Goal: Complete application form

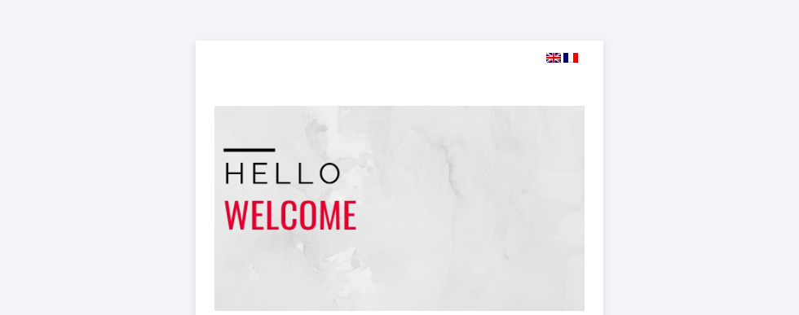
select select
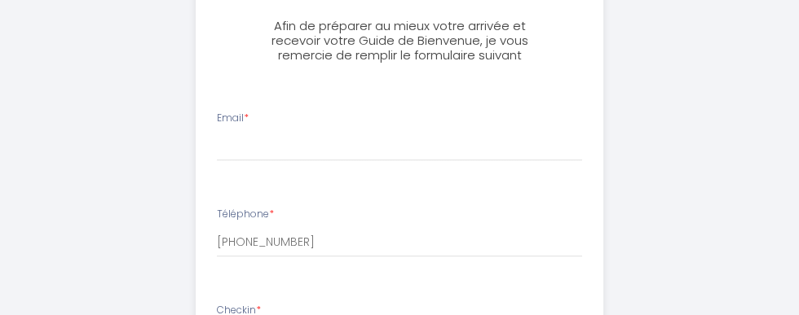
scroll to position [365, 0]
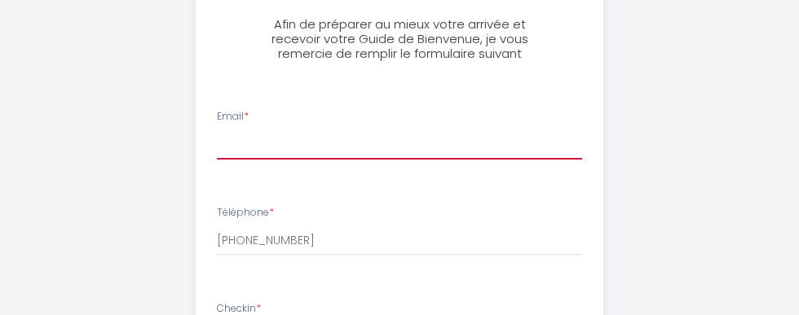
click at [253, 152] on input "Email *" at bounding box center [399, 144] width 365 height 29
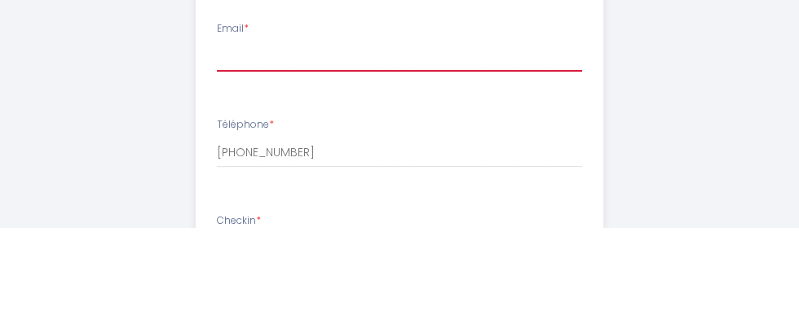
click at [244, 152] on input "Email *" at bounding box center [399, 144] width 365 height 29
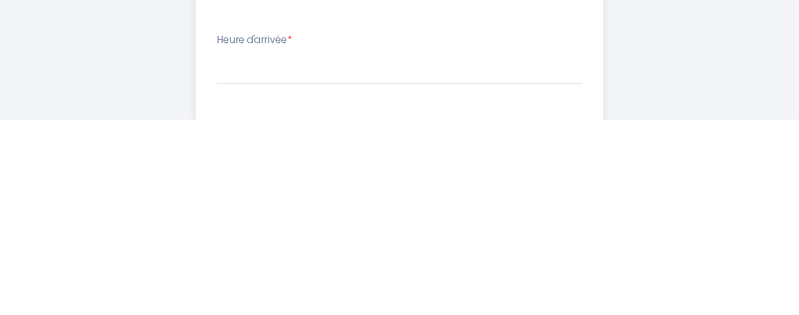
scroll to position [629, 0]
type input "[EMAIL_ADDRESS][DOMAIN_NAME]"
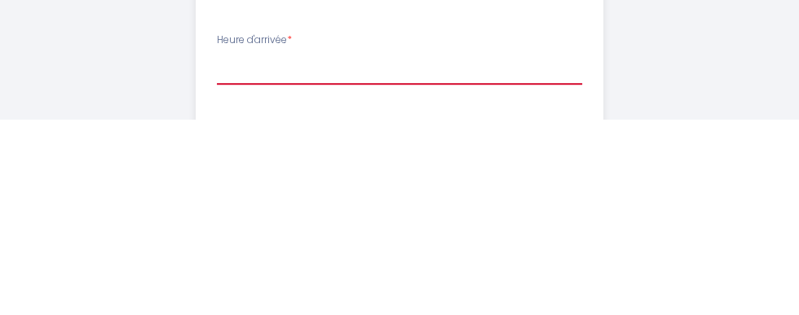
click at [244, 265] on select "17:00 17:30 18:00 18:30 19:00 19:30 20:00 20:30 21:00 21:30 22:00 22:30 23:00 2…" at bounding box center [399, 265] width 365 height 31
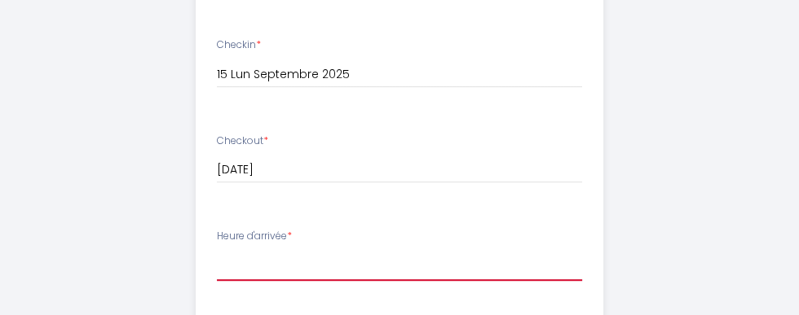
select select "17:00"
click at [217, 250] on select "17:00 17:30 18:00 18:30 19:00 19:30 20:00 20:30 21:00 21:30 22:00 22:30 23:00 2…" at bounding box center [399, 265] width 365 height 31
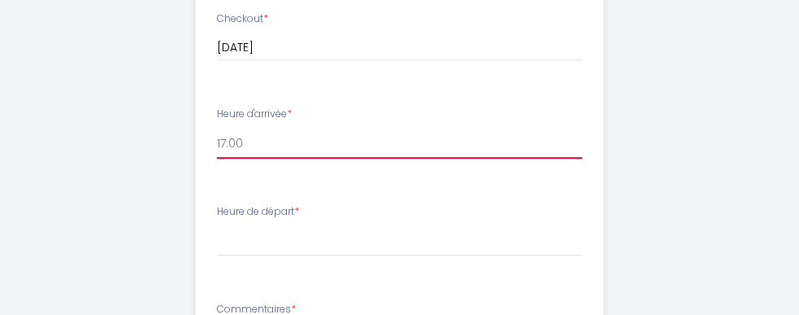
scroll to position [754, 0]
click at [255, 141] on select "17:00 17:30 18:00 18:30 19:00 19:30 20:00 20:30 21:00 21:30 22:00 22:30 23:00 2…" at bounding box center [399, 140] width 365 height 31
click at [217, 125] on select "17:00 17:30 18:00 18:30 19:00 19:30 20:00 20:30 21:00 21:30 22:00 22:30 23:00 2…" at bounding box center [399, 140] width 365 height 31
click at [267, 143] on select "17:00 17:30 18:00 18:30 19:00 19:30 20:00 20:30 21:00 21:30 22:00 22:30 23:00 2…" at bounding box center [399, 140] width 365 height 31
click at [217, 125] on select "17:00 17:30 18:00 18:30 19:00 19:30 20:00 20:30 21:00 21:30 22:00 22:30 23:00 2…" at bounding box center [399, 140] width 365 height 31
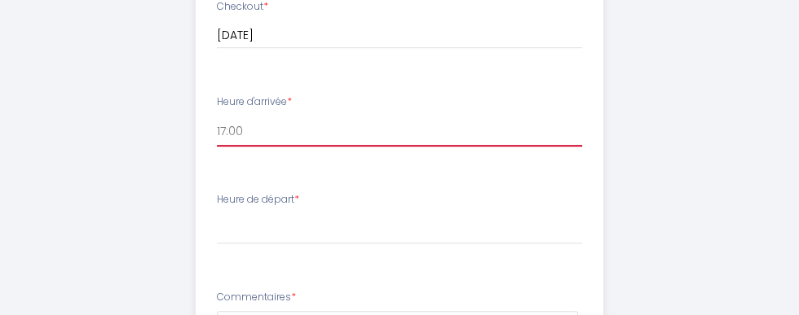
scroll to position [759, 0]
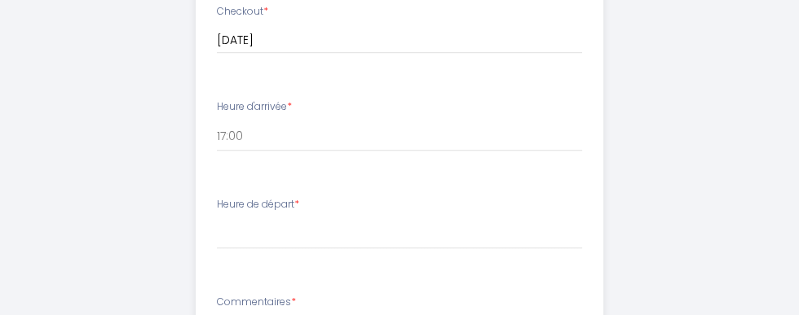
click at [299, 201] on span "*" at bounding box center [296, 204] width 5 height 14
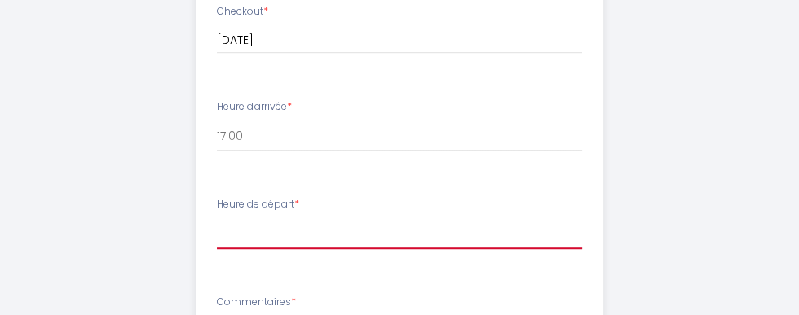
click at [257, 229] on select "00:00 00:30 01:00 01:30 02:00 02:30 03:00 03:30 04:00 04:30 05:00 05:30 06:00 0…" at bounding box center [399, 233] width 365 height 31
select select "09:00"
click at [217, 218] on select "00:00 00:30 01:00 01:30 02:00 02:30 03:00 03:30 04:00 04:30 05:00 05:30 06:00 0…" at bounding box center [399, 233] width 365 height 31
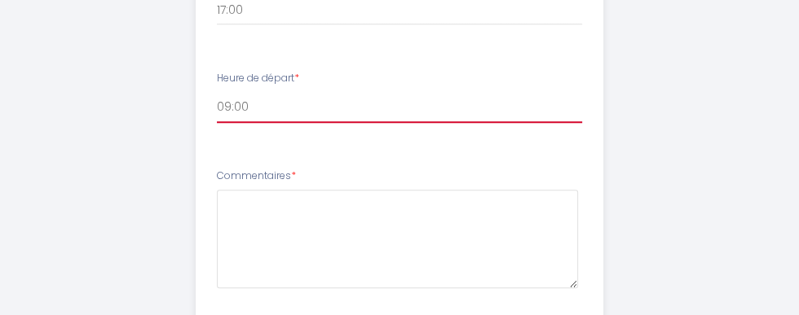
scroll to position [886, 0]
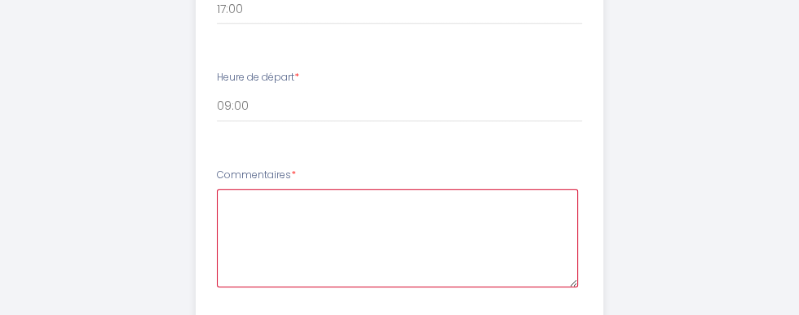
click at [255, 205] on textarea at bounding box center [397, 238] width 361 height 99
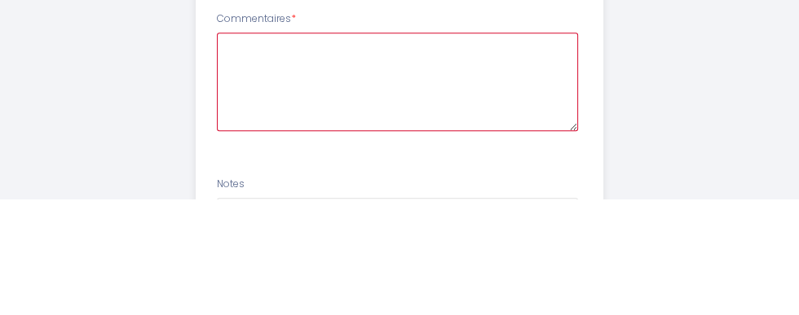
scroll to position [926, 0]
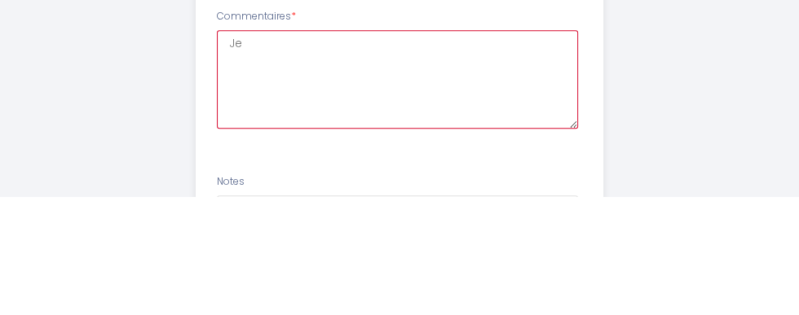
type textarea "J"
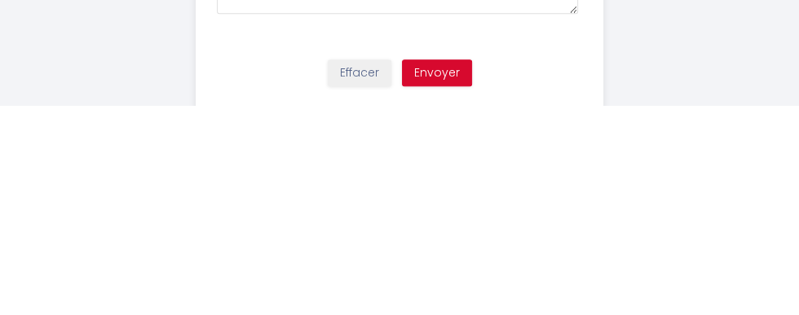
scroll to position [1115, 0]
click at [451, 281] on button "Envoyer" at bounding box center [437, 283] width 70 height 28
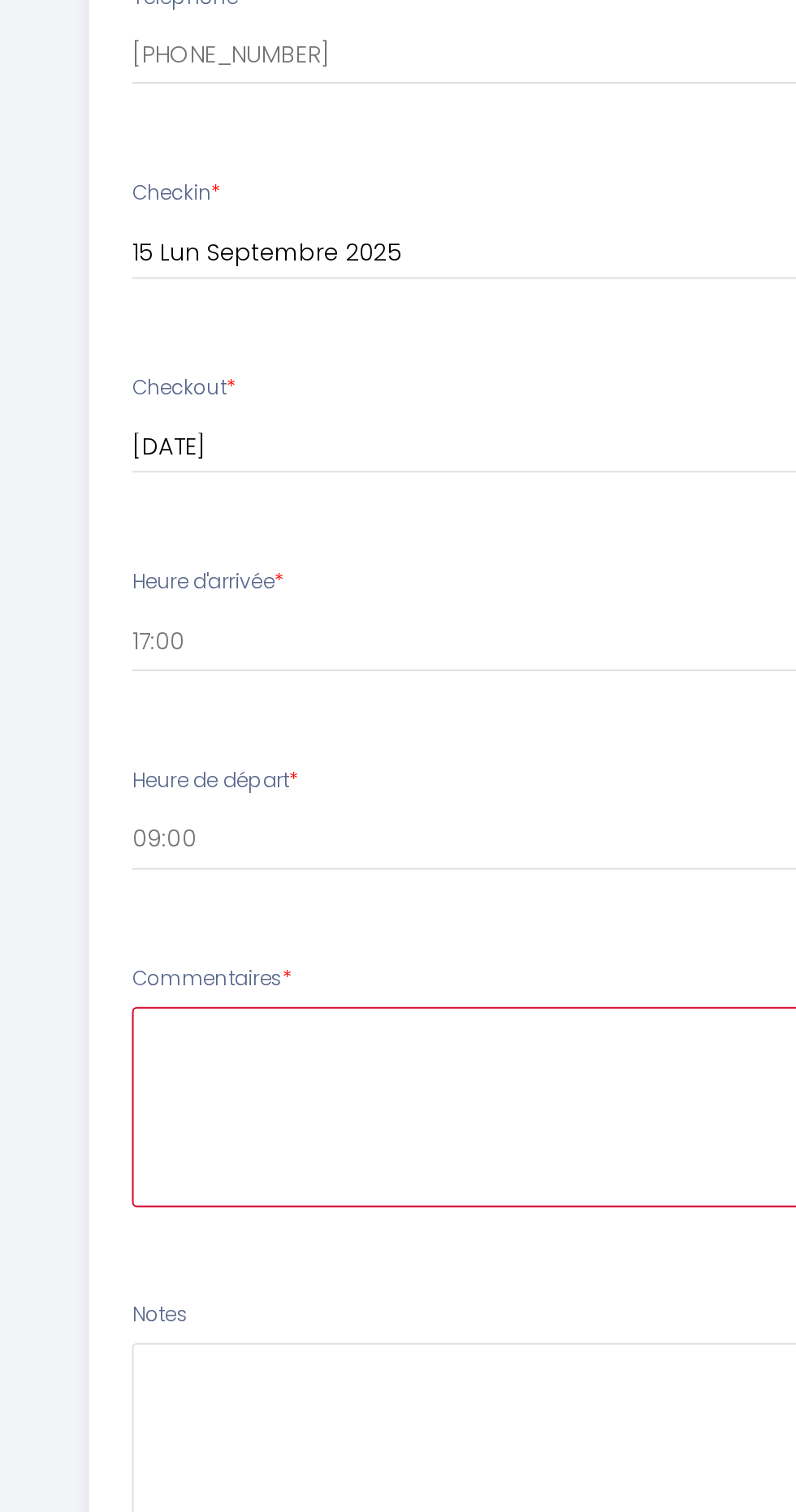
scroll to position [108, 0]
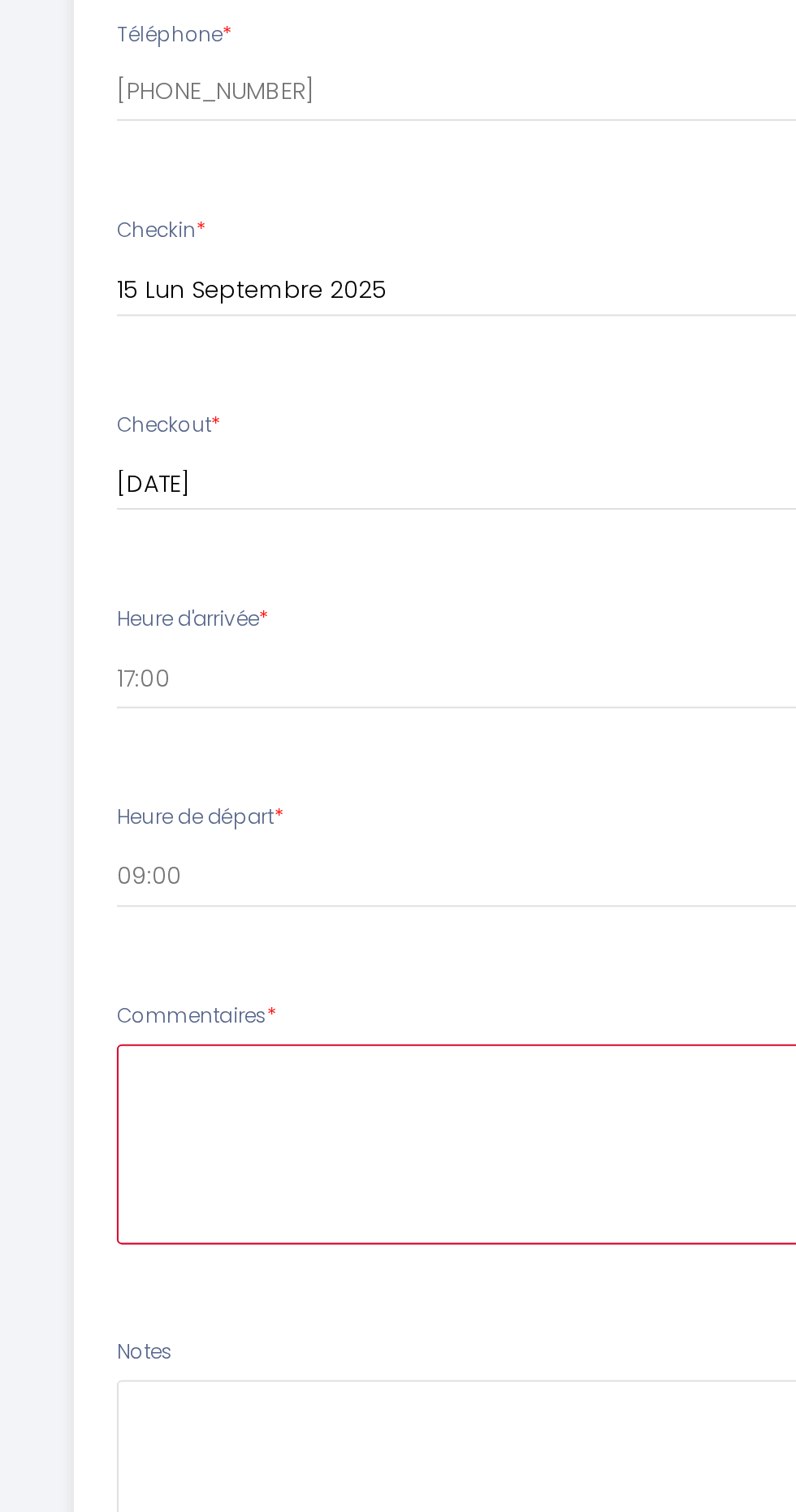
click at [245, 314] on textarea at bounding box center [396, 1120] width 360 height 99
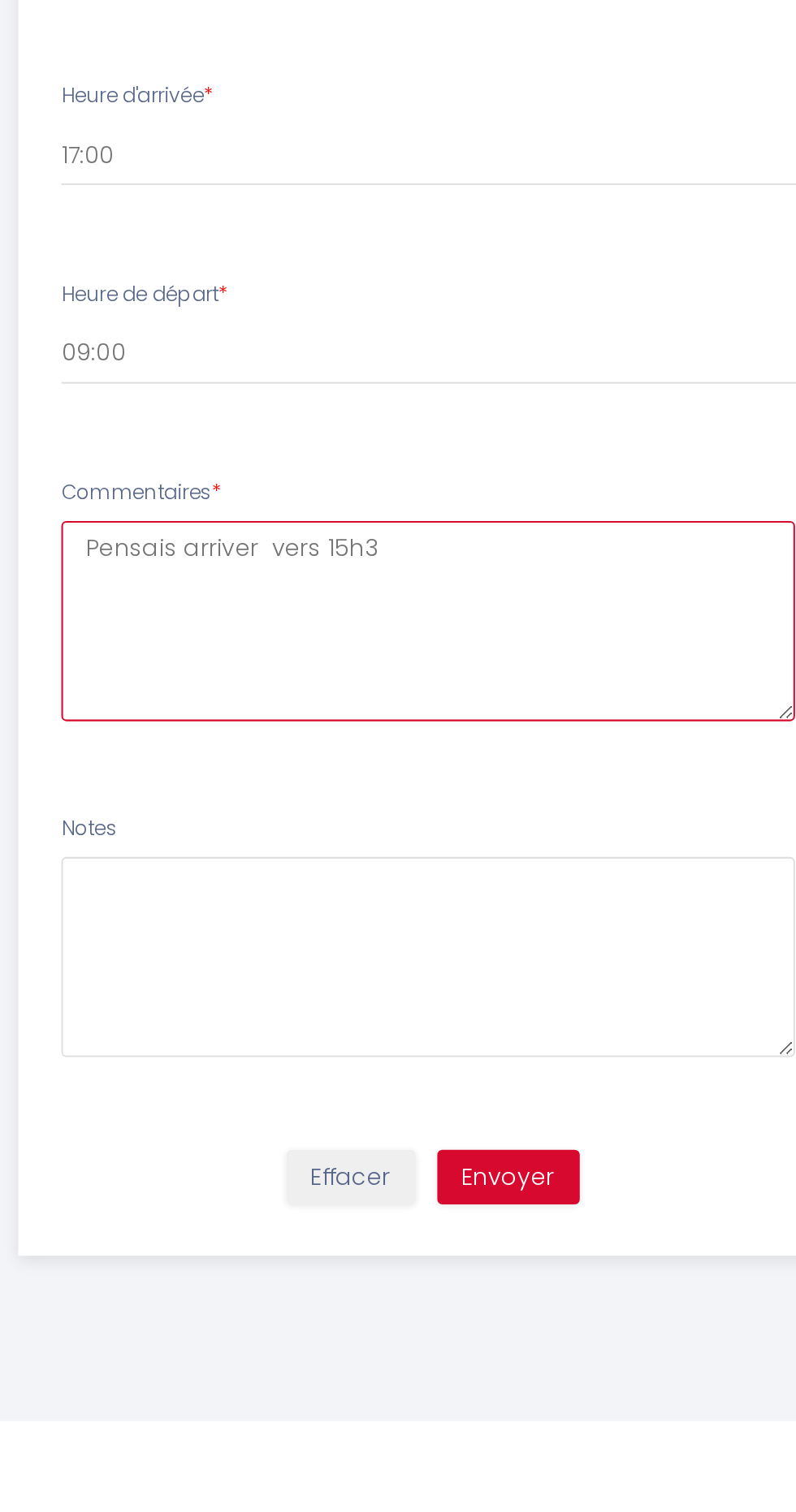
type textarea "Pensais arriver vers 15h30"
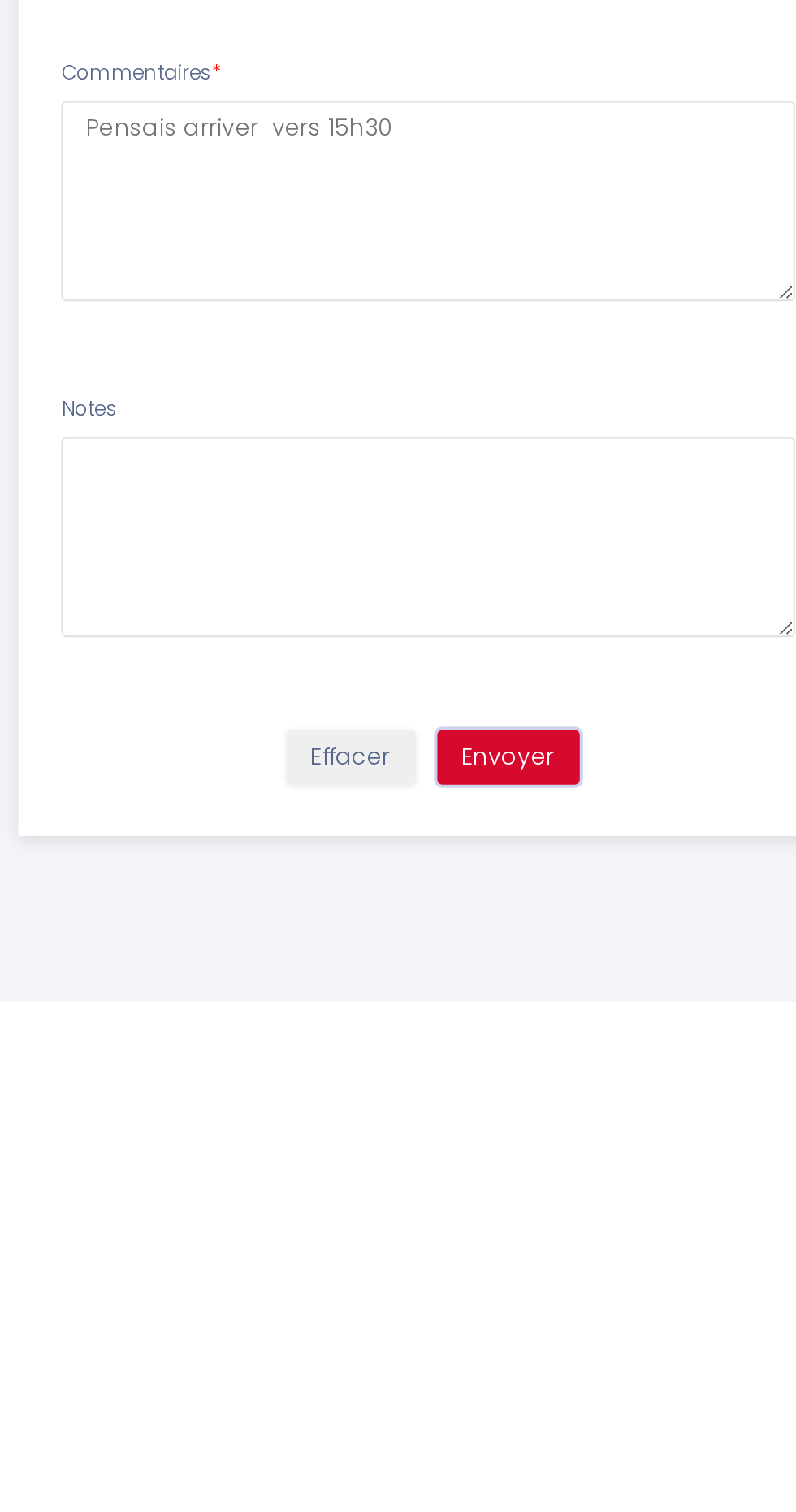
click at [442, 314] on button "Envoyer" at bounding box center [435, 1392] width 70 height 28
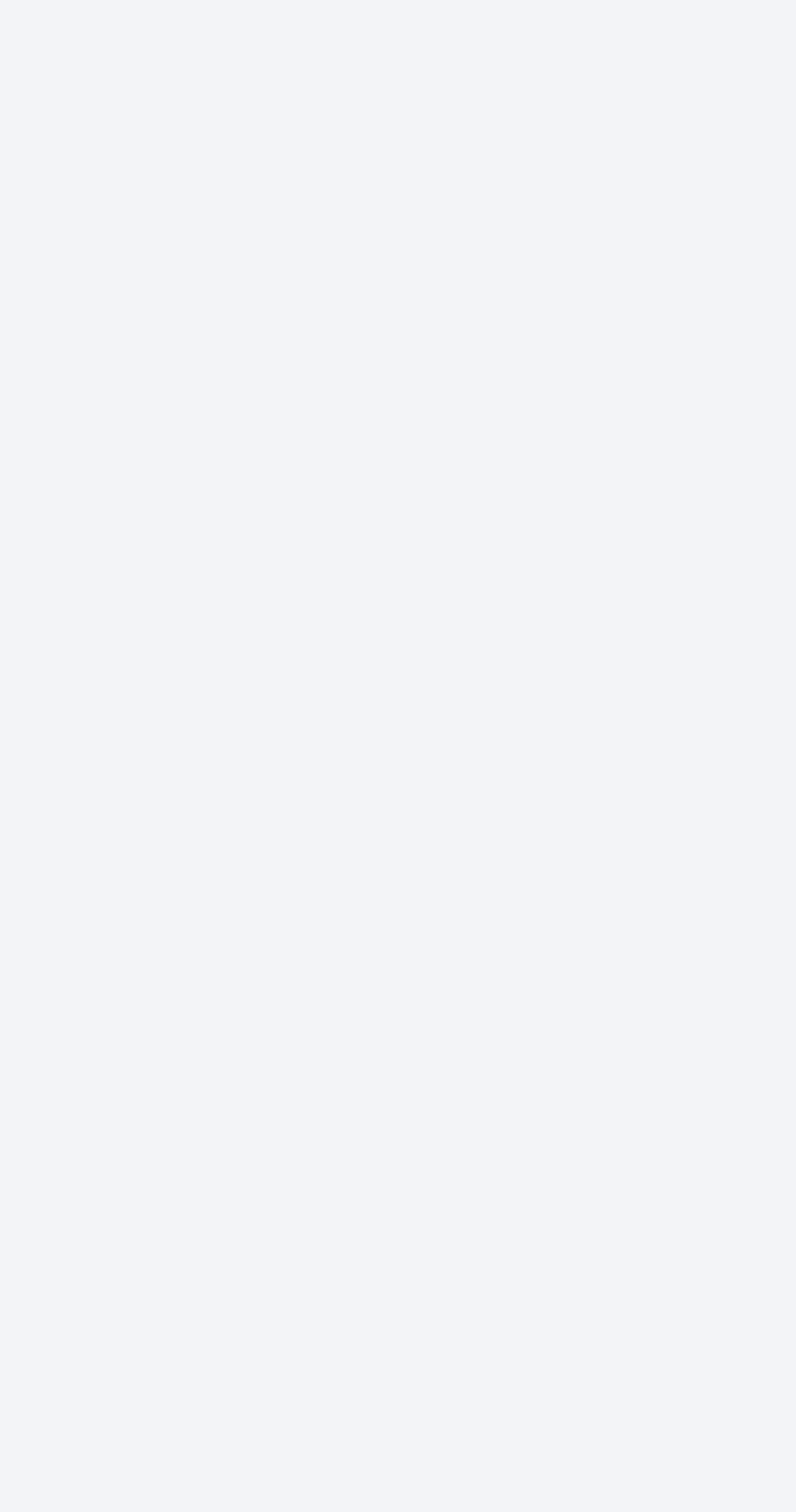
select select "09:00"
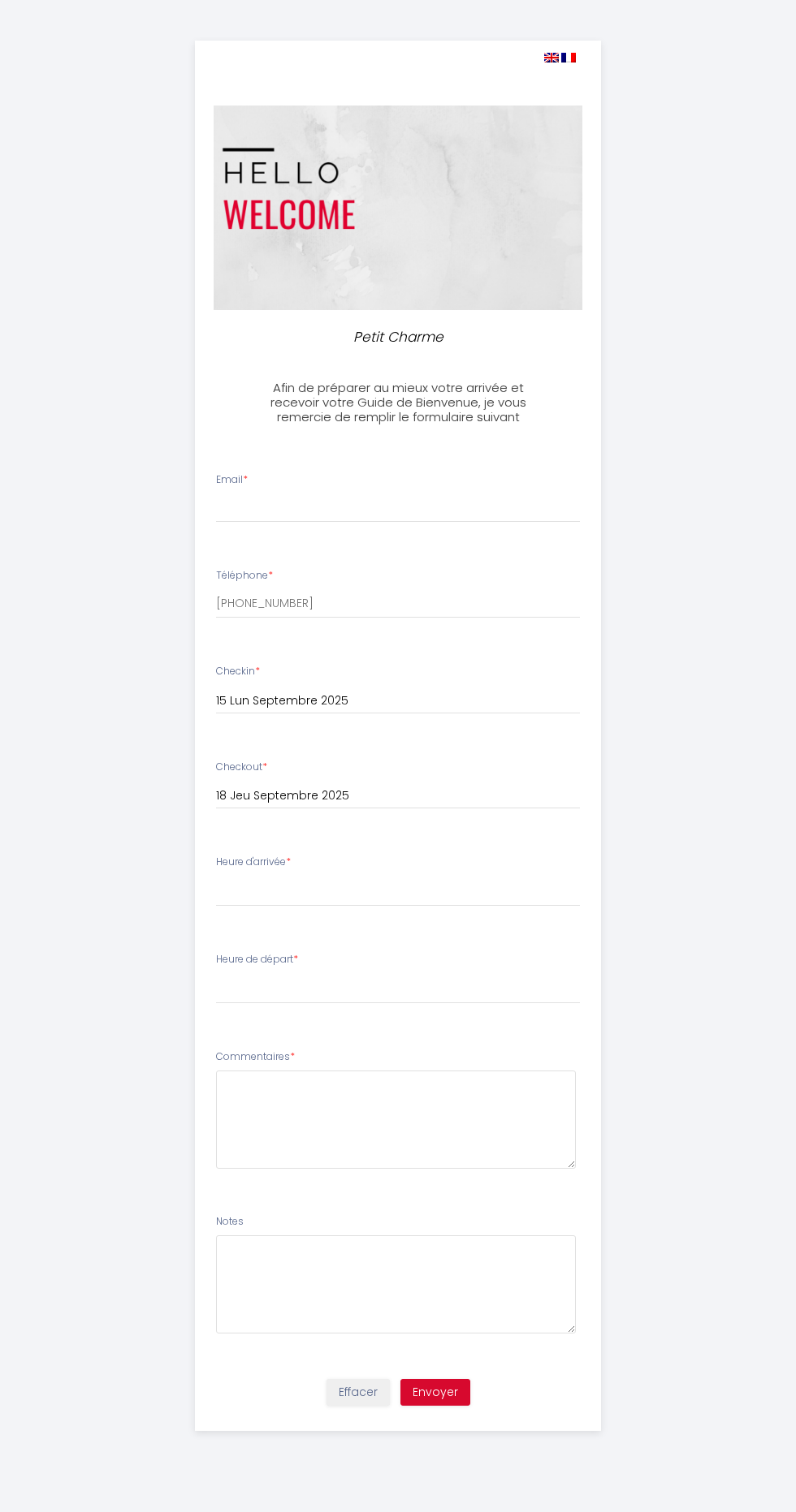
select select
